Goal: Navigation & Orientation: Find specific page/section

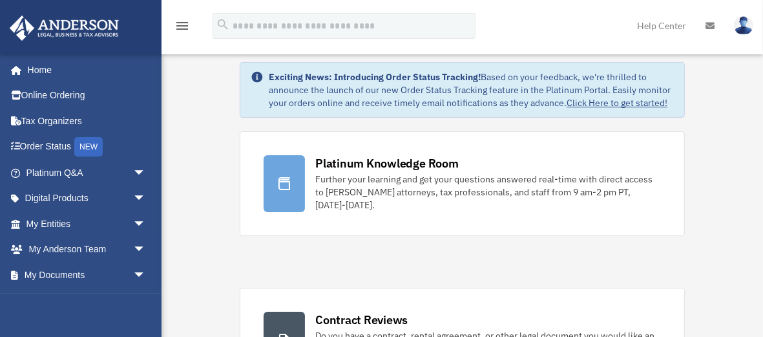
scroll to position [26, 0]
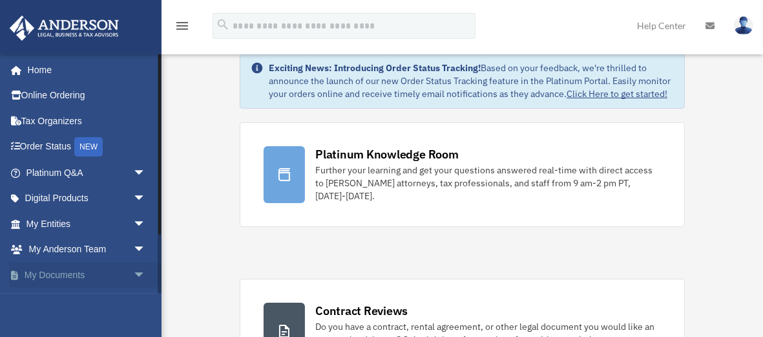
click at [135, 271] on span "arrow_drop_down" at bounding box center [146, 275] width 26 height 26
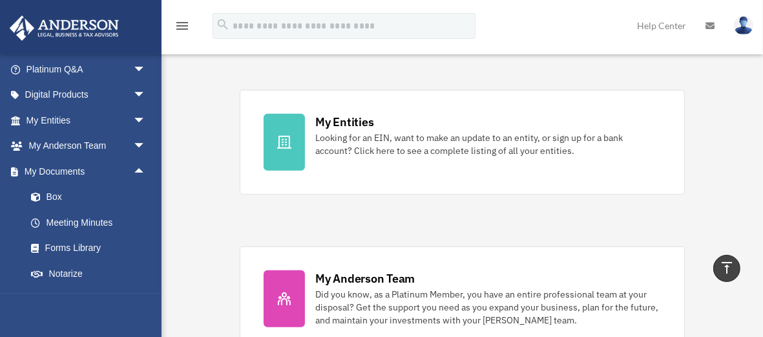
scroll to position [362, 0]
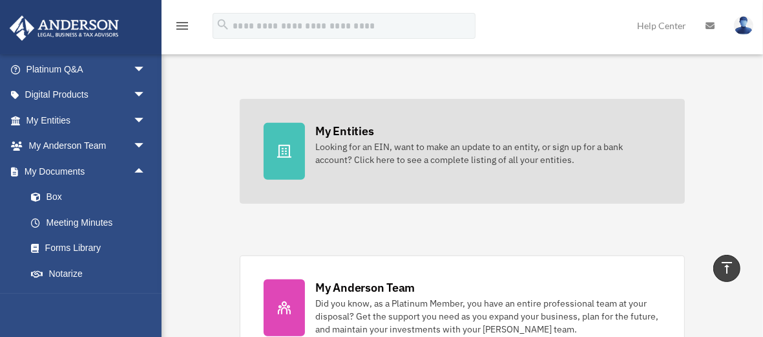
click at [428, 160] on div "Looking for an EIN, want to make an update to an entity, or sign up for a bank …" at bounding box center [488, 153] width 346 height 26
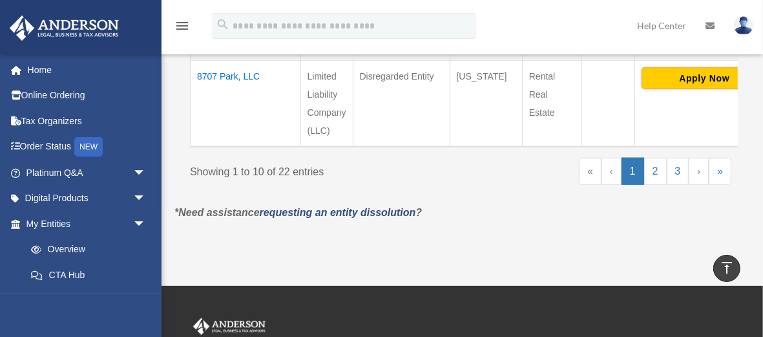
scroll to position [1137, 0]
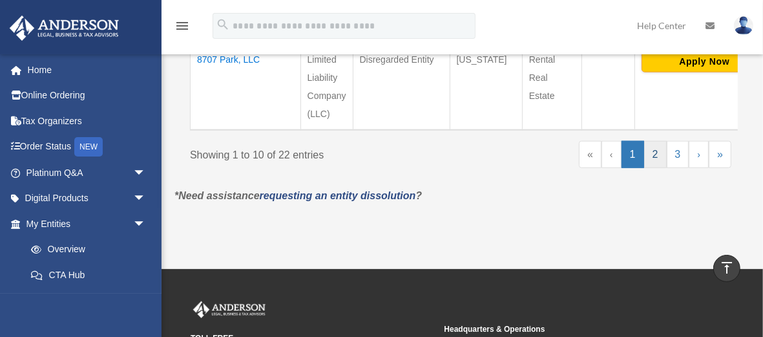
click at [657, 158] on link "2" at bounding box center [655, 154] width 23 height 27
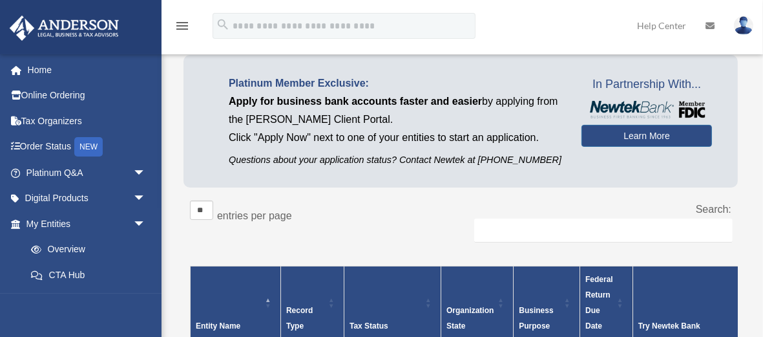
scroll to position [0, 0]
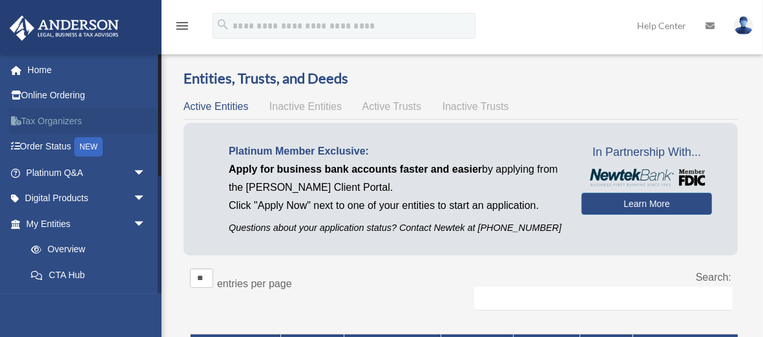
click at [56, 121] on link "Tax Organizers" at bounding box center [87, 121] width 156 height 26
click at [72, 248] on link "Overview" at bounding box center [91, 249] width 147 height 26
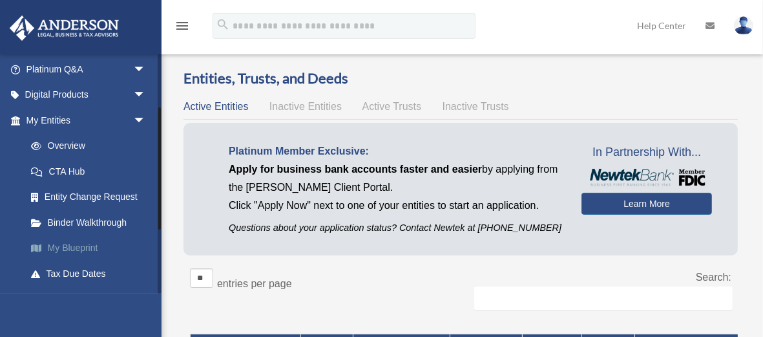
click at [82, 249] on link "My Blueprint" at bounding box center [91, 248] width 147 height 26
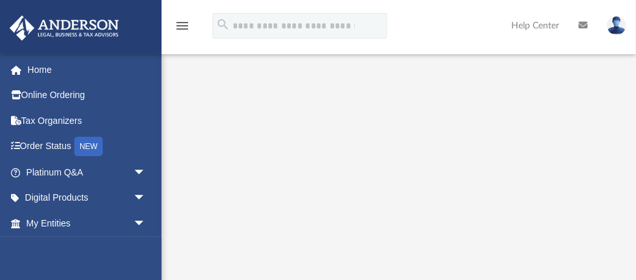
scroll to position [137, 0]
click at [37, 70] on link "Home" at bounding box center [87, 70] width 156 height 26
